Goal: Task Accomplishment & Management: Manage account settings

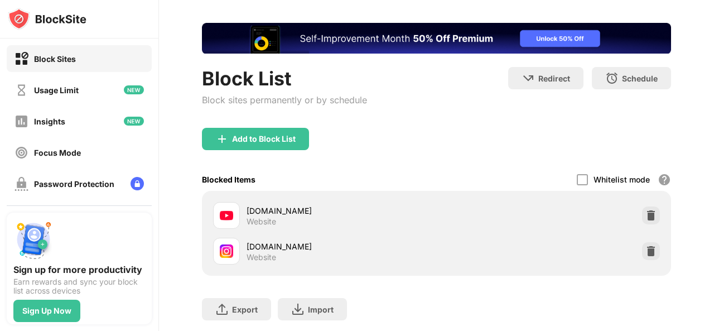
drag, startPoint x: 713, startPoint y: 210, endPoint x: 713, endPoint y: 245, distance: 35.1
click at [713, 245] on div "Login Block List Block sites permanently or by schedule Redirect Choose a site …" at bounding box center [436, 165] width 555 height 331
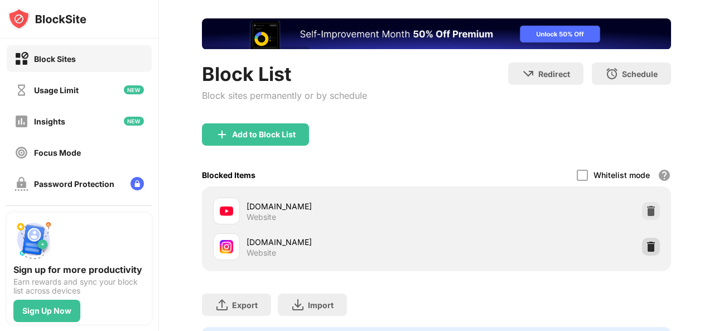
click at [647, 247] on img at bounding box center [650, 246] width 11 height 11
